Goal: Navigation & Orientation: Find specific page/section

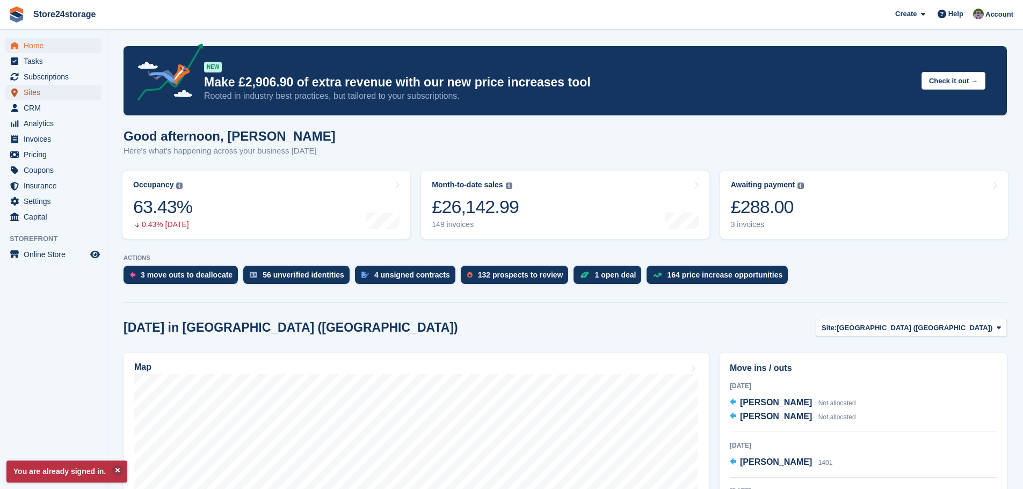
click at [75, 90] on span "Sites" at bounding box center [56, 92] width 64 height 15
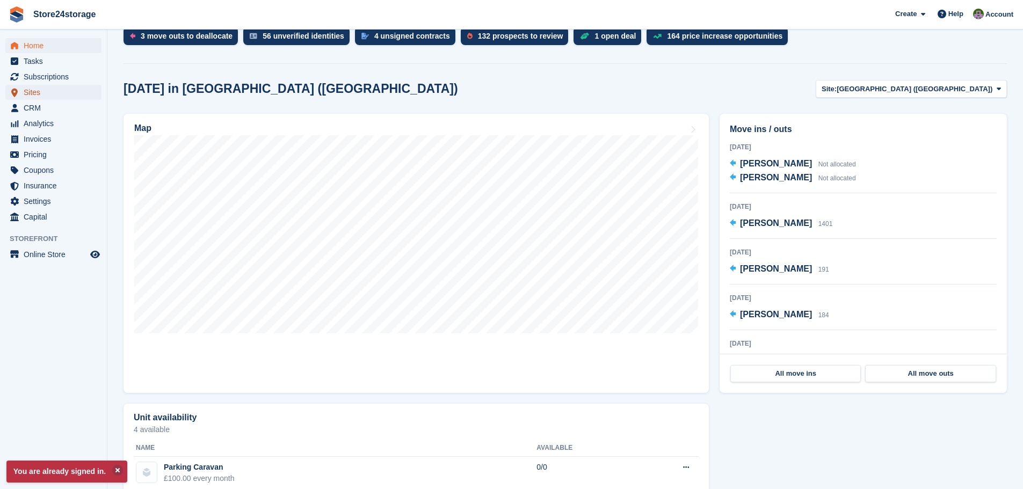
scroll to position [269, 0]
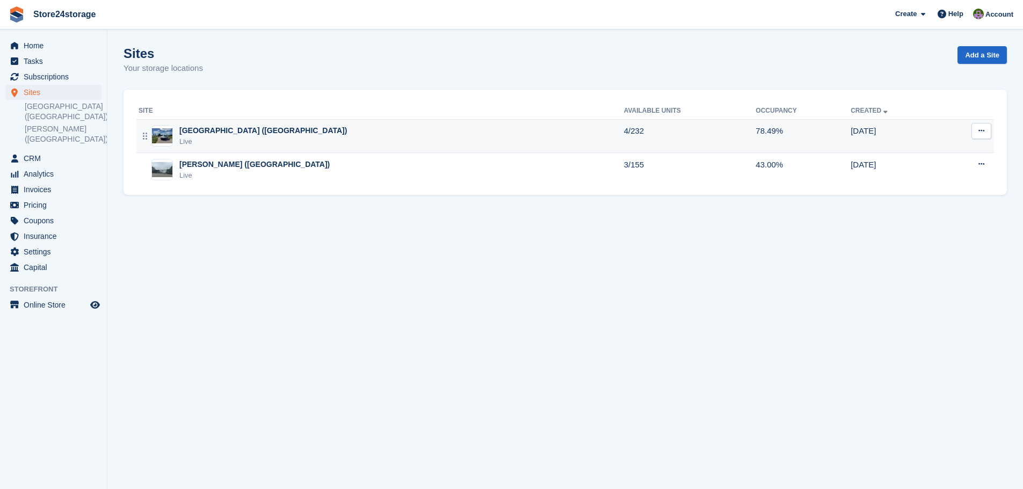
click at [327, 127] on div "Manston Airport (Kent) Live" at bounding box center [382, 136] width 486 height 22
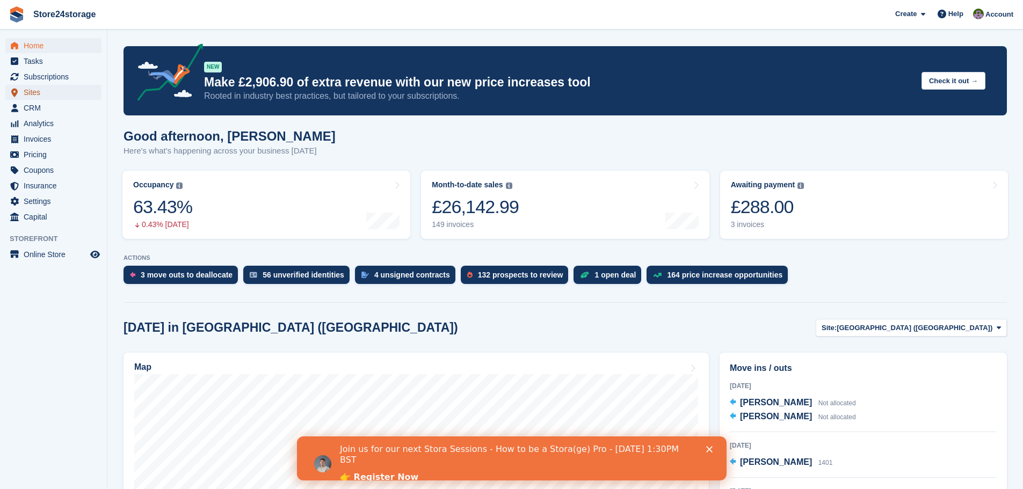
click at [52, 92] on span "Sites" at bounding box center [56, 92] width 64 height 15
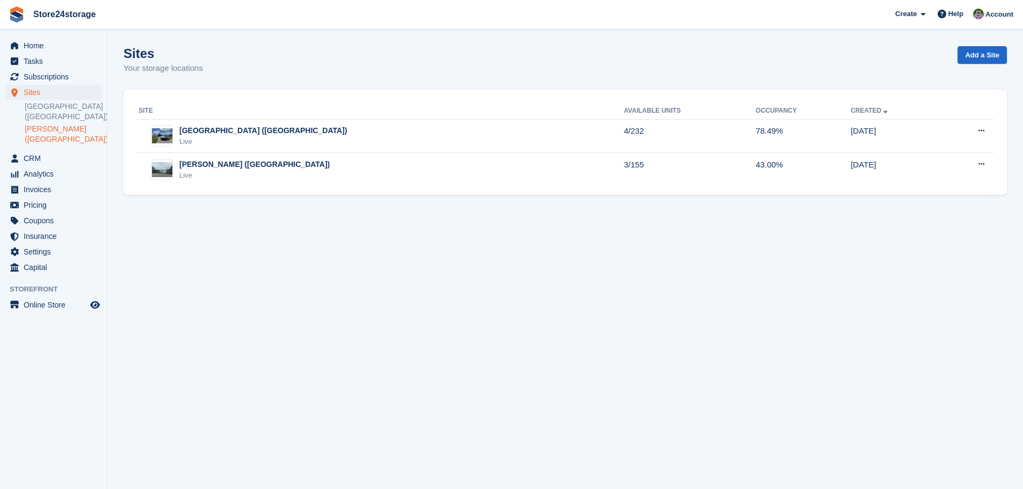
click at [56, 131] on link "[PERSON_NAME] ([GEOGRAPHIC_DATA])" at bounding box center [63, 134] width 77 height 20
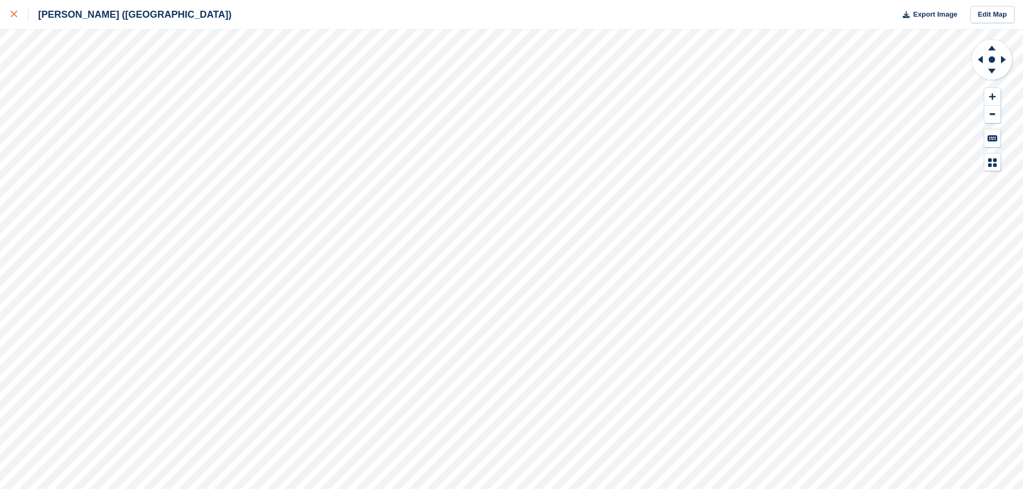
click at [13, 11] on icon at bounding box center [14, 14] width 6 height 6
